Goal: Contribute content

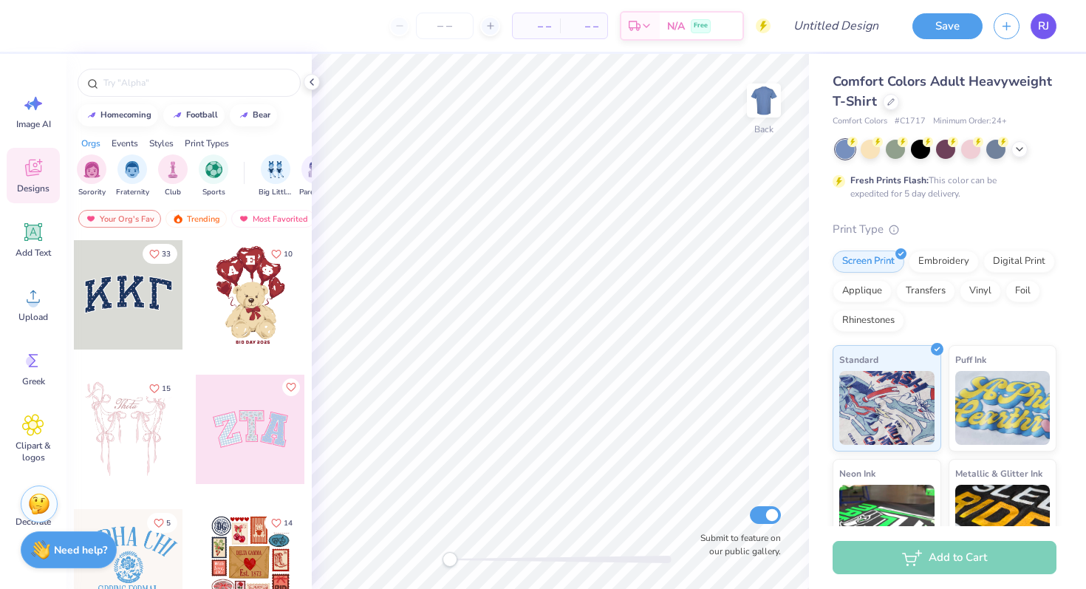
click at [1046, 21] on span "RJ" at bounding box center [1043, 26] width 11 height 17
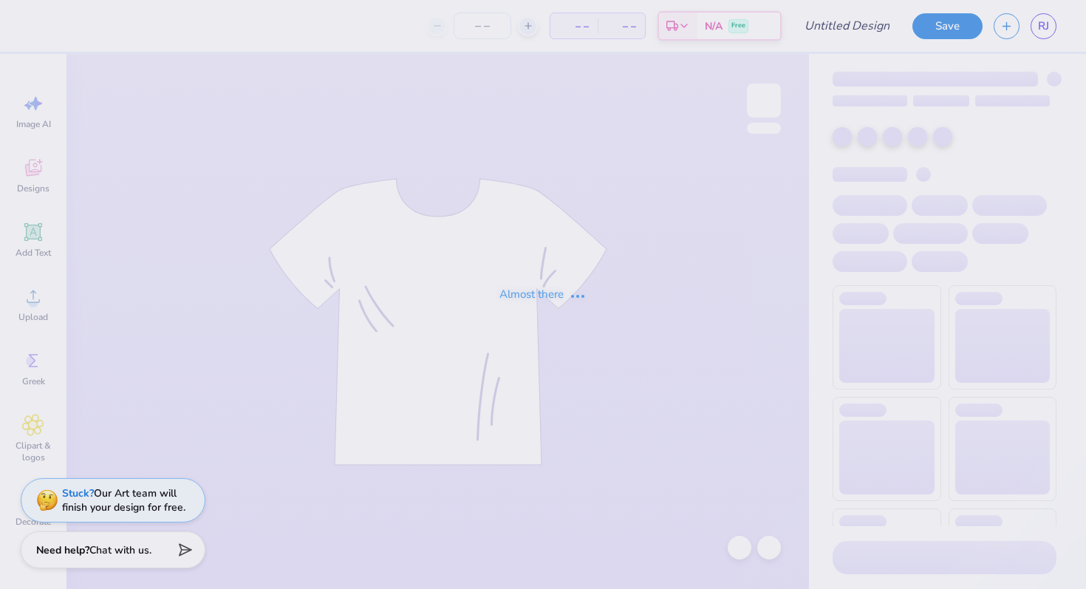
type input "DSP Hoodie"
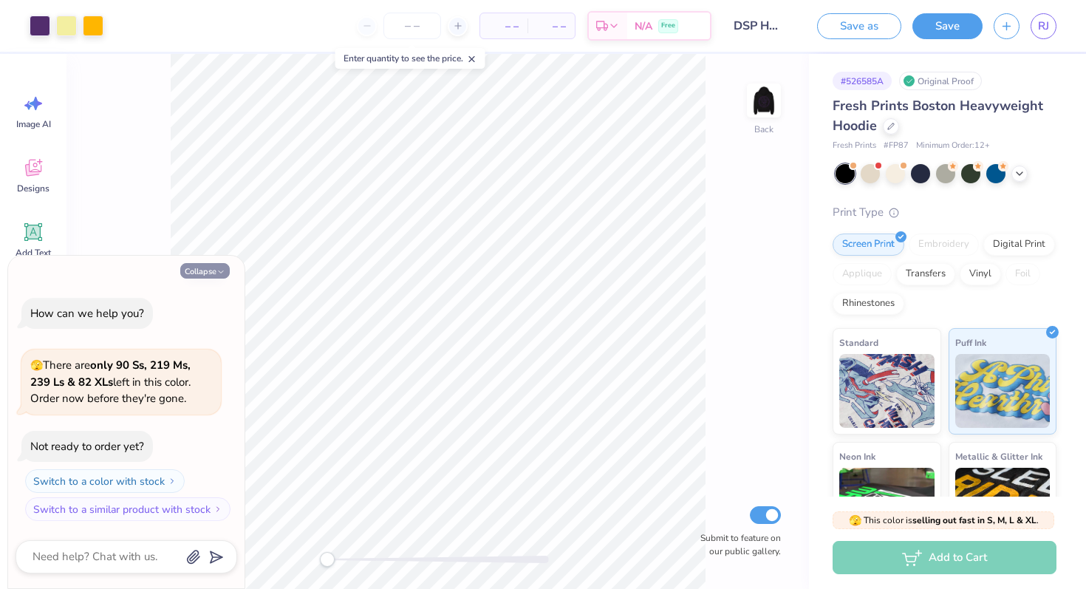
click at [207, 275] on button "Collapse" at bounding box center [204, 271] width 49 height 16
type textarea "x"
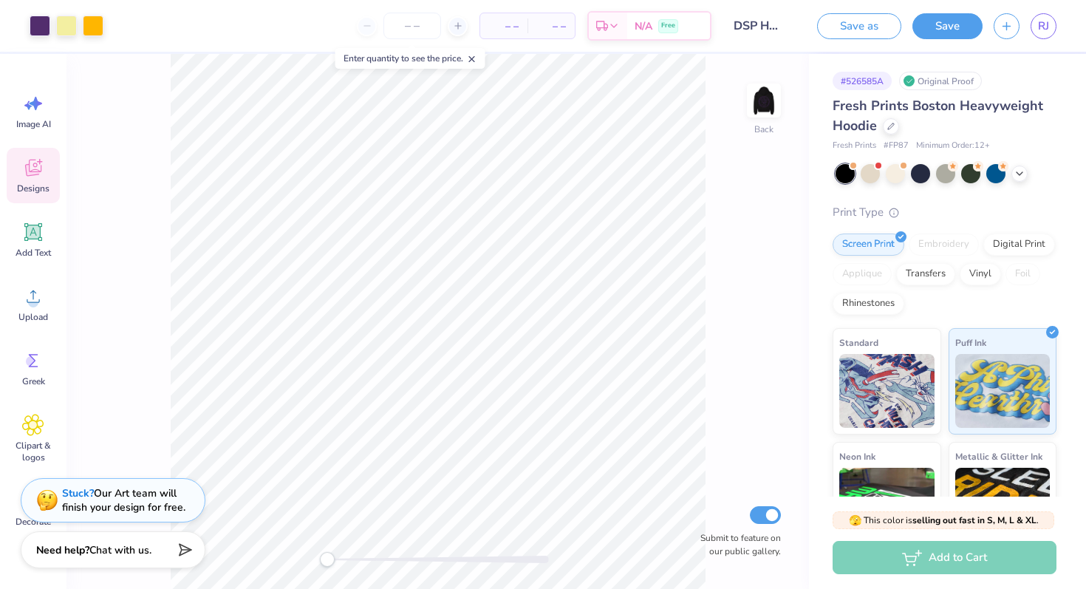
click at [35, 176] on icon at bounding box center [33, 168] width 22 height 22
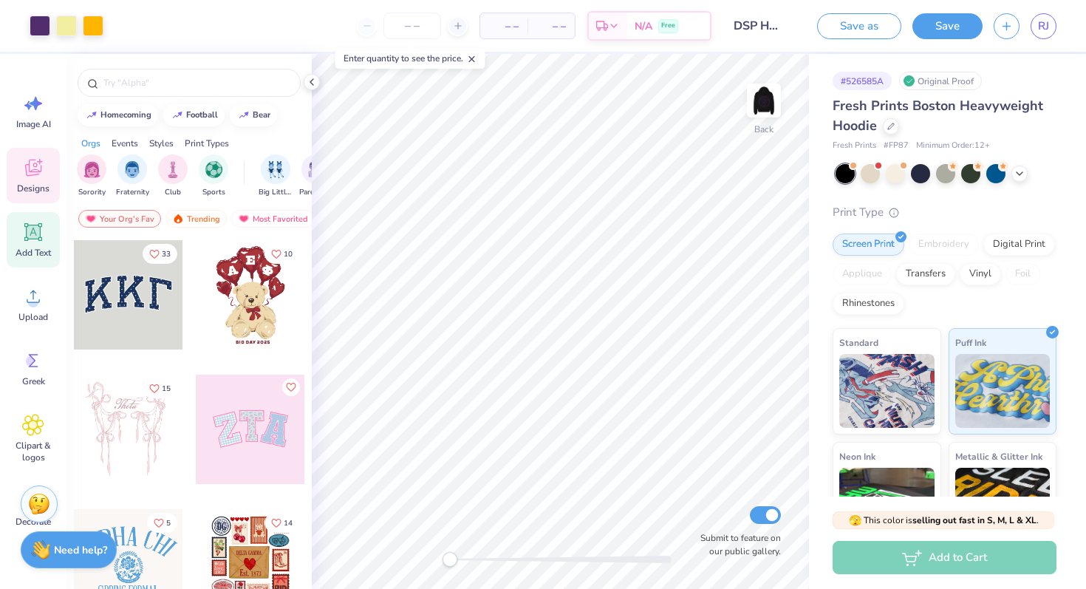
click at [33, 248] on span "Add Text" at bounding box center [33, 253] width 35 height 12
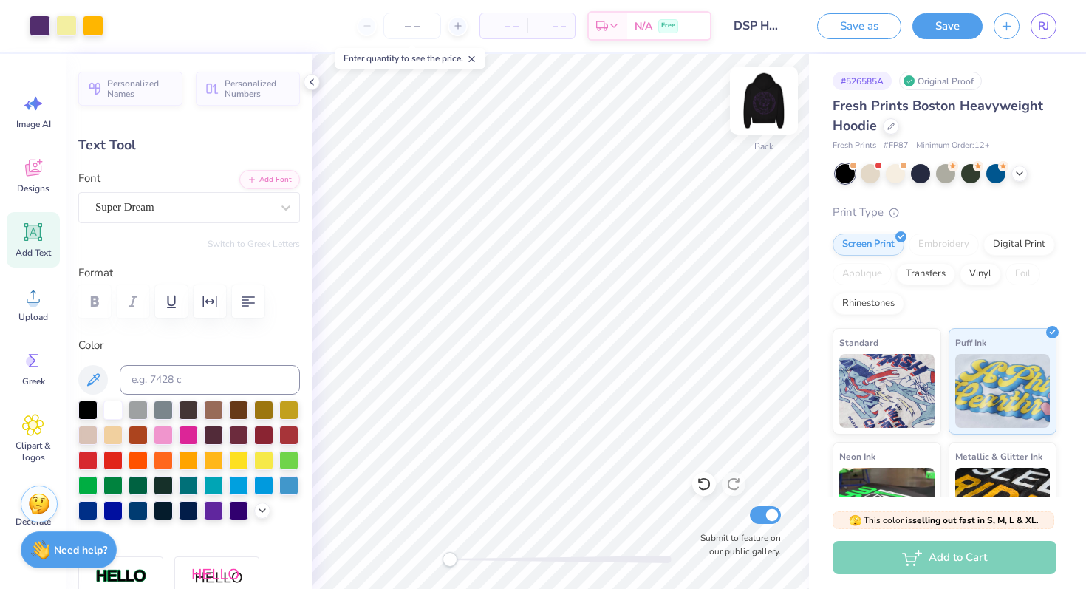
click at [760, 112] on img at bounding box center [763, 100] width 59 height 59
click at [770, 94] on img at bounding box center [763, 100] width 59 height 59
